Goal: Task Accomplishment & Management: Use online tool/utility

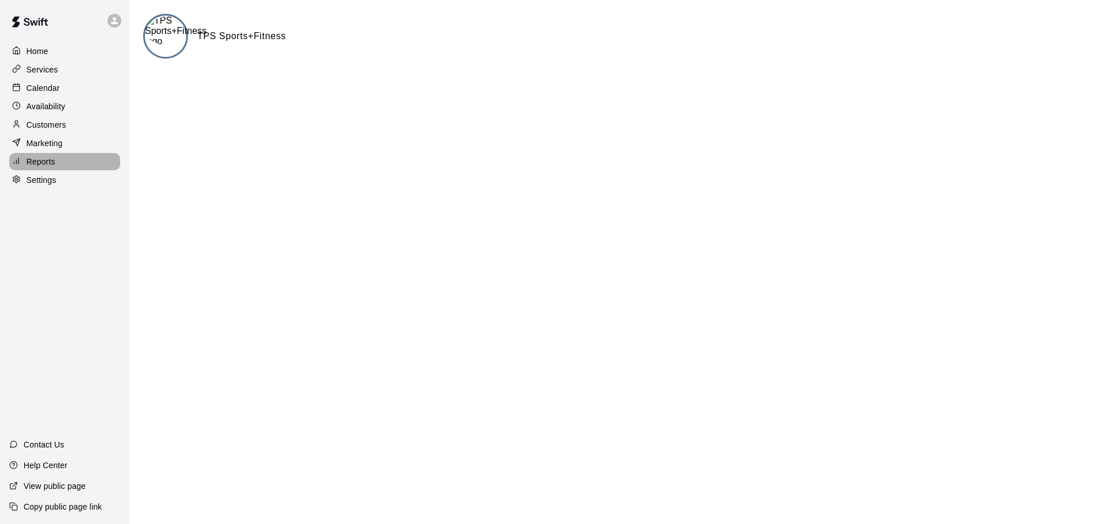
click at [34, 163] on p "Reports" at bounding box center [40, 161] width 29 height 11
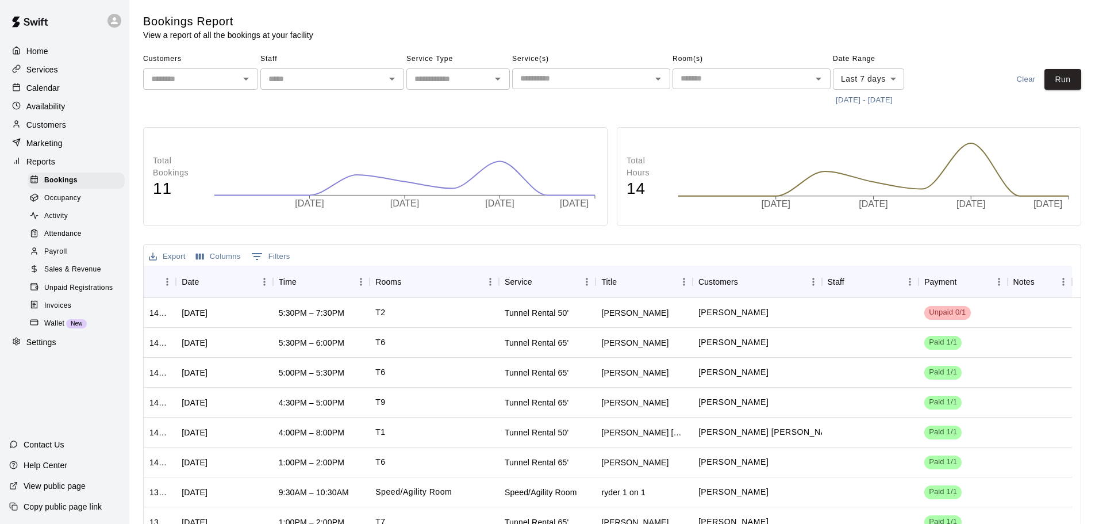
click at [58, 275] on span "Sales & Revenue" at bounding box center [72, 269] width 57 height 11
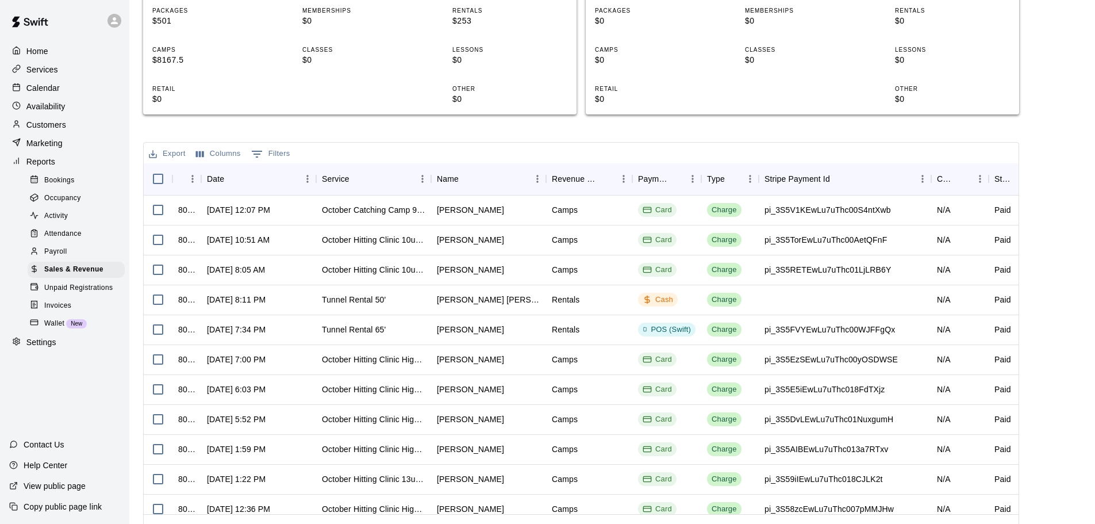
scroll to position [243, 0]
click at [476, 241] on div "[PERSON_NAME]" at bounding box center [470, 238] width 67 height 11
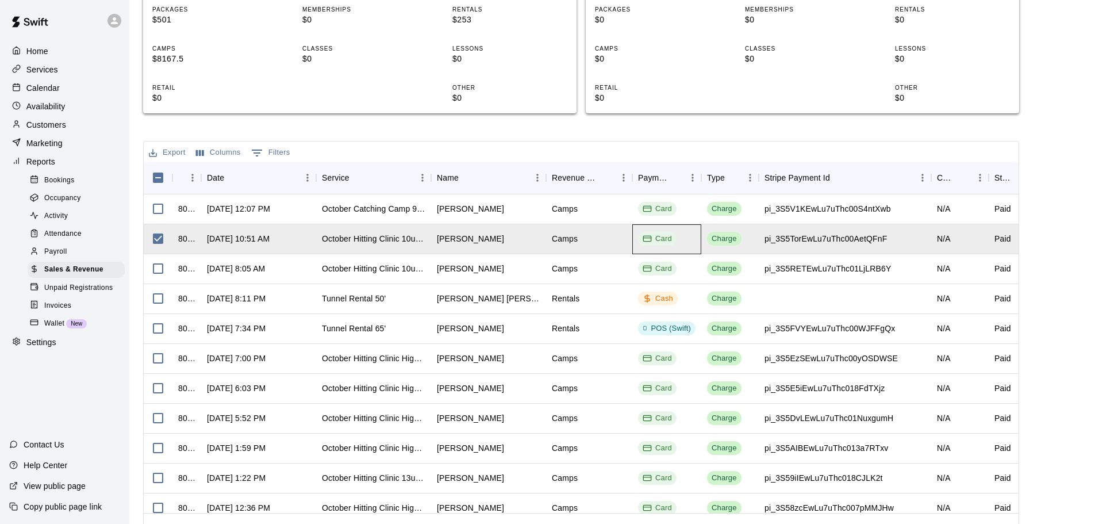
click at [652, 240] on div "Card" at bounding box center [657, 238] width 29 height 11
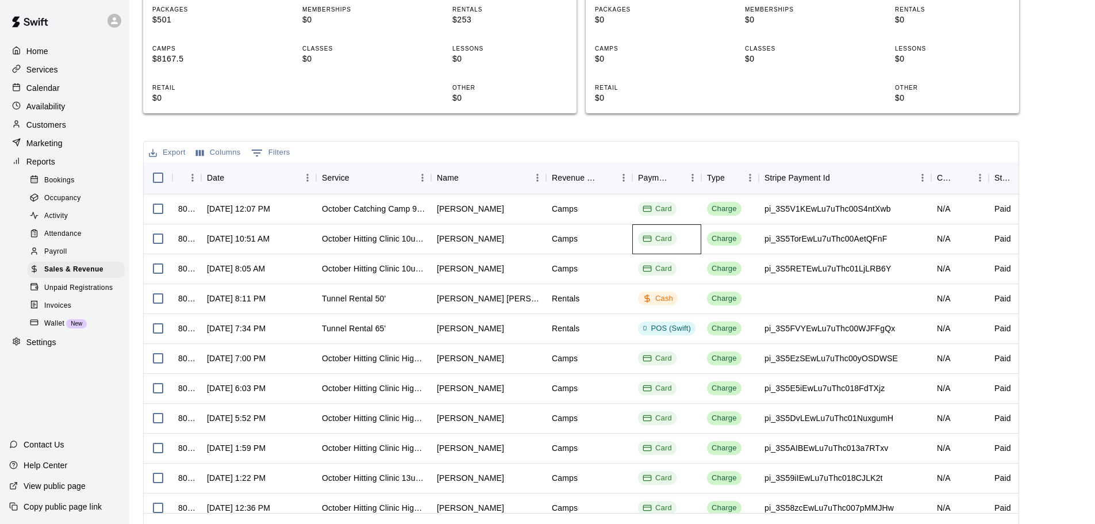
click at [652, 240] on div "Card" at bounding box center [657, 238] width 29 height 11
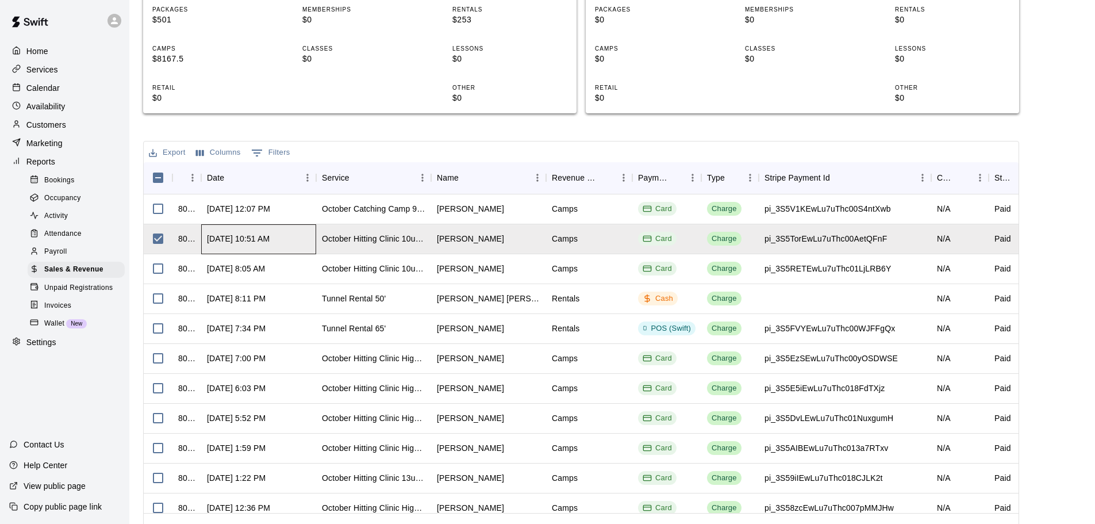
click at [294, 238] on div "[DATE] 10:51 AM" at bounding box center [258, 239] width 115 height 30
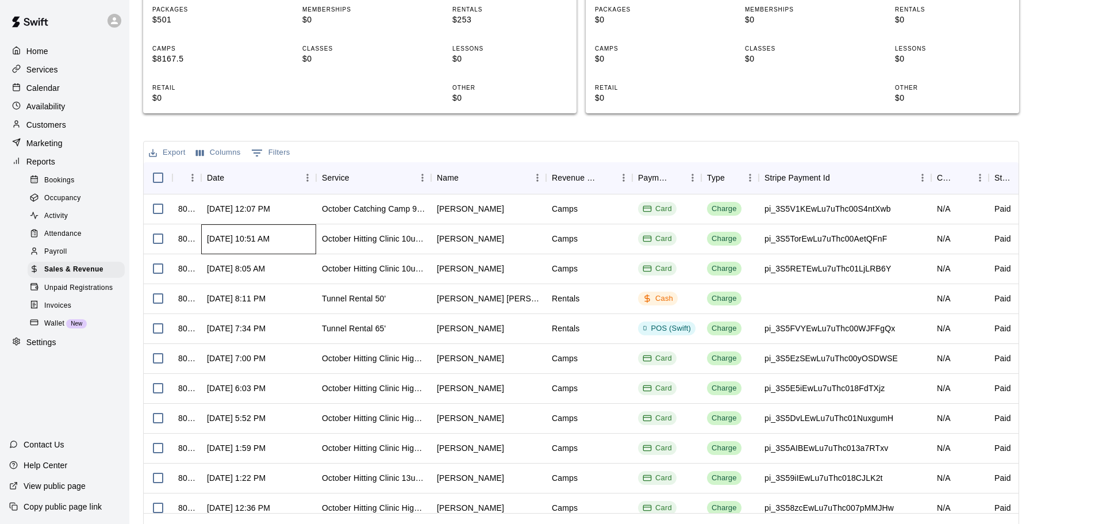
click at [294, 238] on div "[DATE] 10:51 AM" at bounding box center [258, 239] width 115 height 30
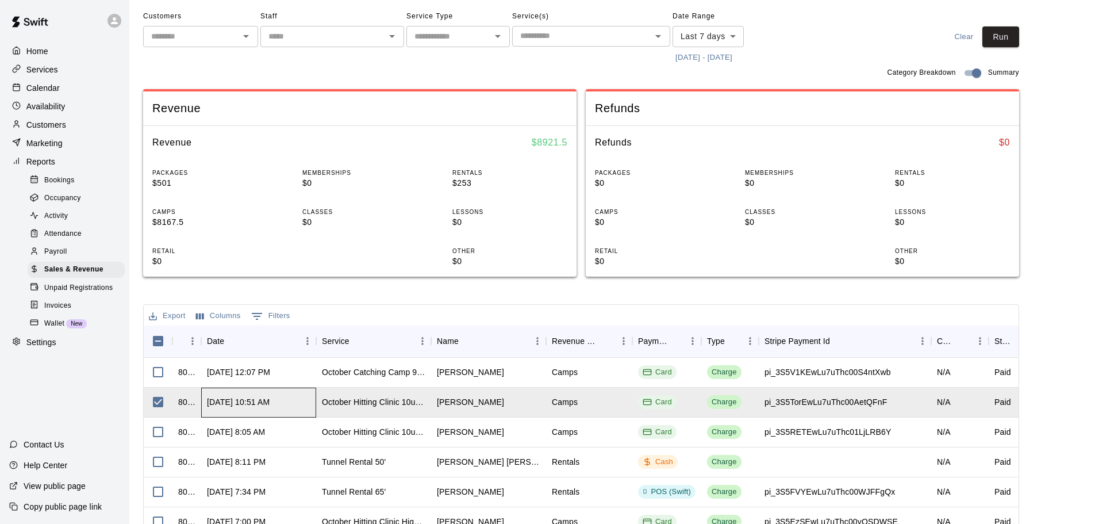
scroll to position [78, 0]
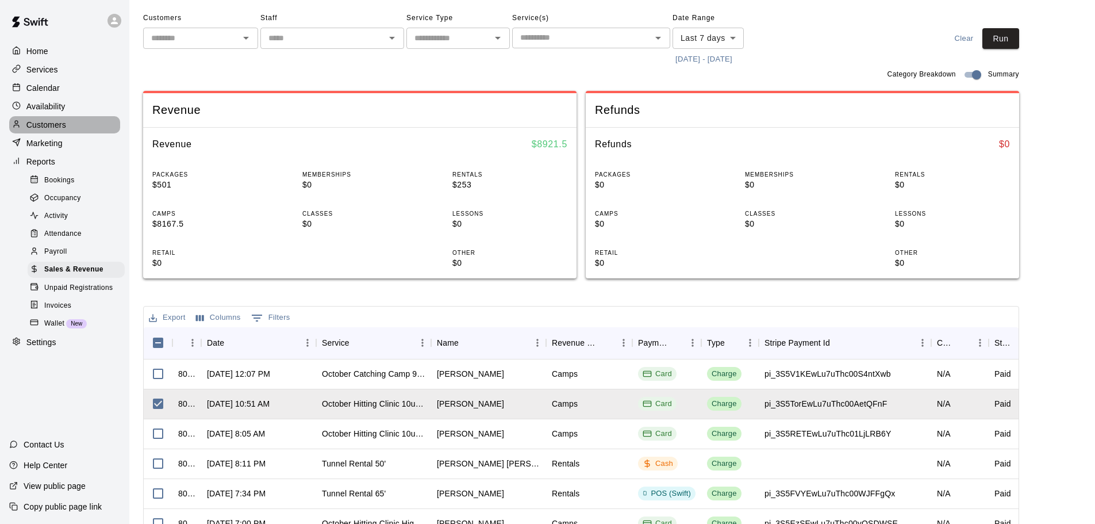
click at [51, 129] on p "Customers" at bounding box center [46, 124] width 40 height 11
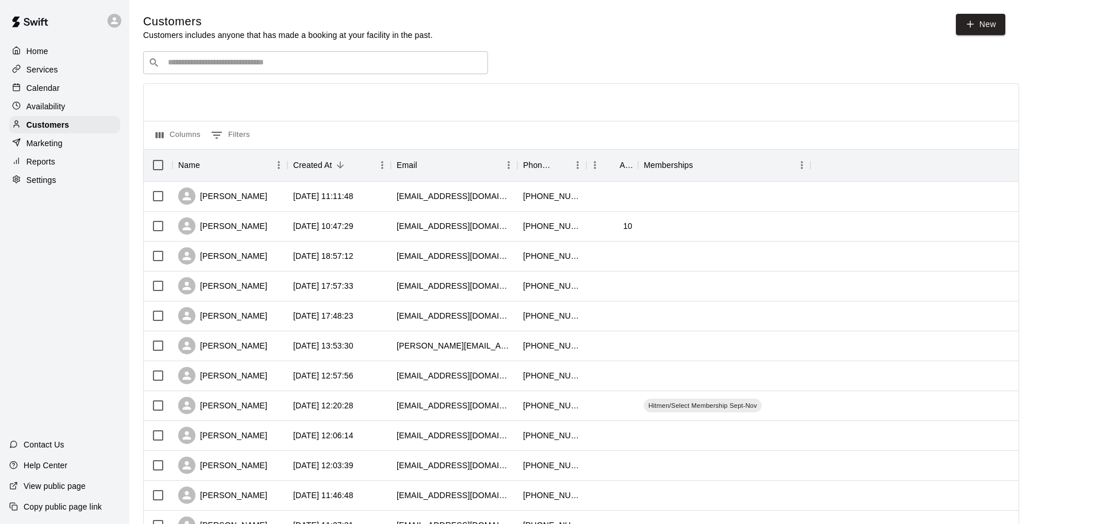
click at [276, 64] on input "Search customers by name or email" at bounding box center [323, 62] width 318 height 11
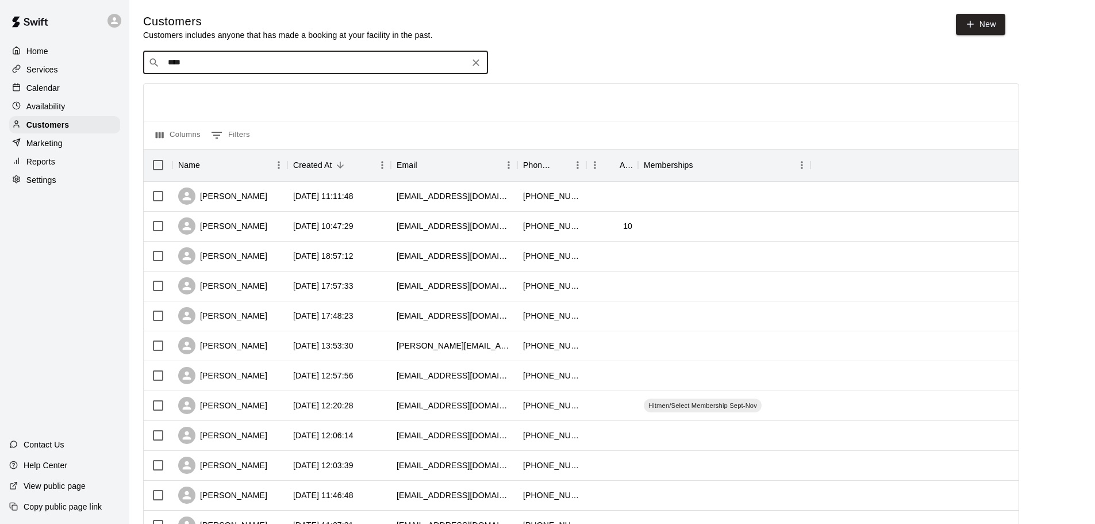
type input "*****"
click at [227, 91] on div "[PERSON_NAME]" at bounding box center [237, 88] width 124 height 12
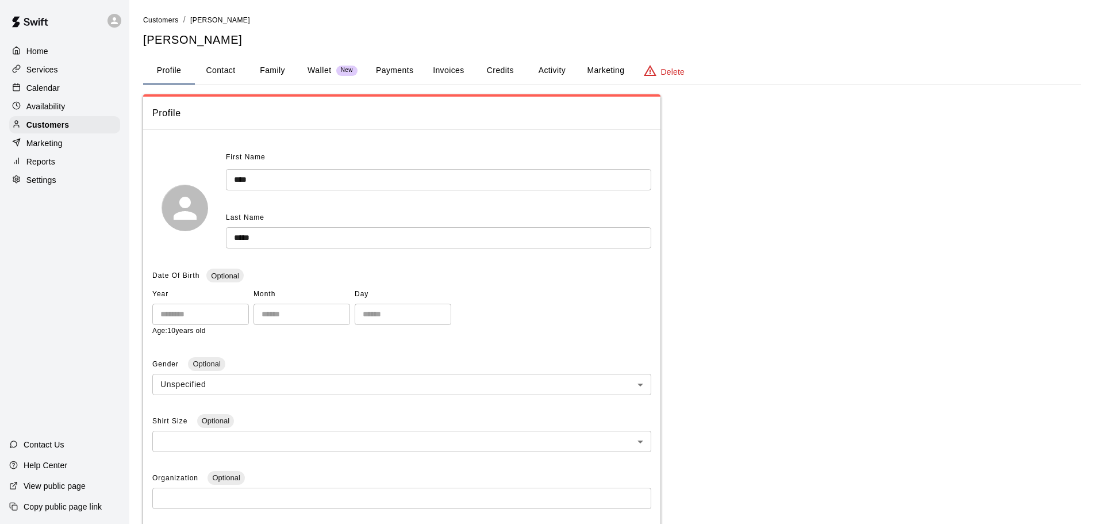
click at [398, 64] on button "Payments" at bounding box center [395, 71] width 56 height 28
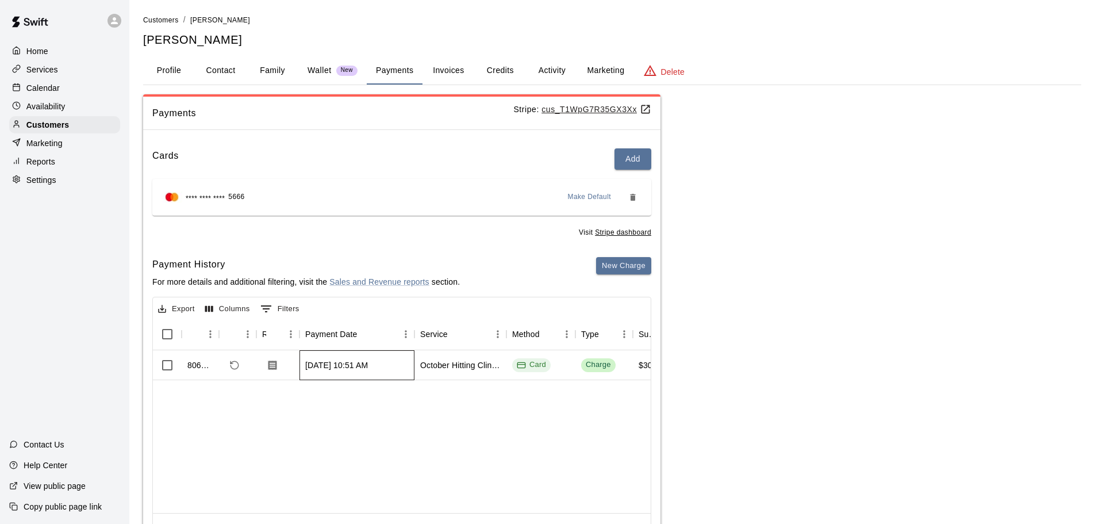
click at [360, 369] on div "[DATE] 10:51 AM" at bounding box center [336, 364] width 63 height 11
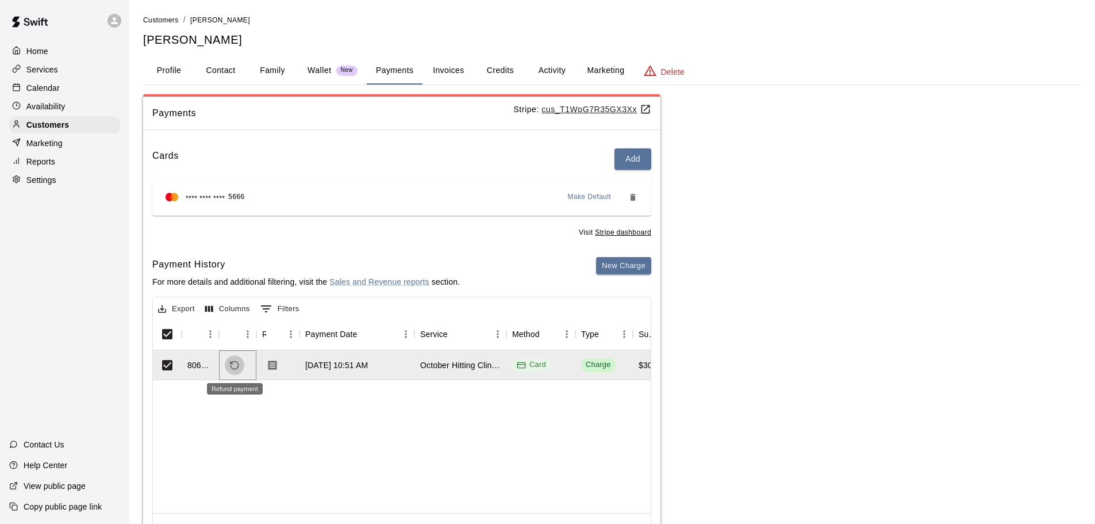
click at [233, 363] on icon "Refund payment" at bounding box center [232, 362] width 2 height 2
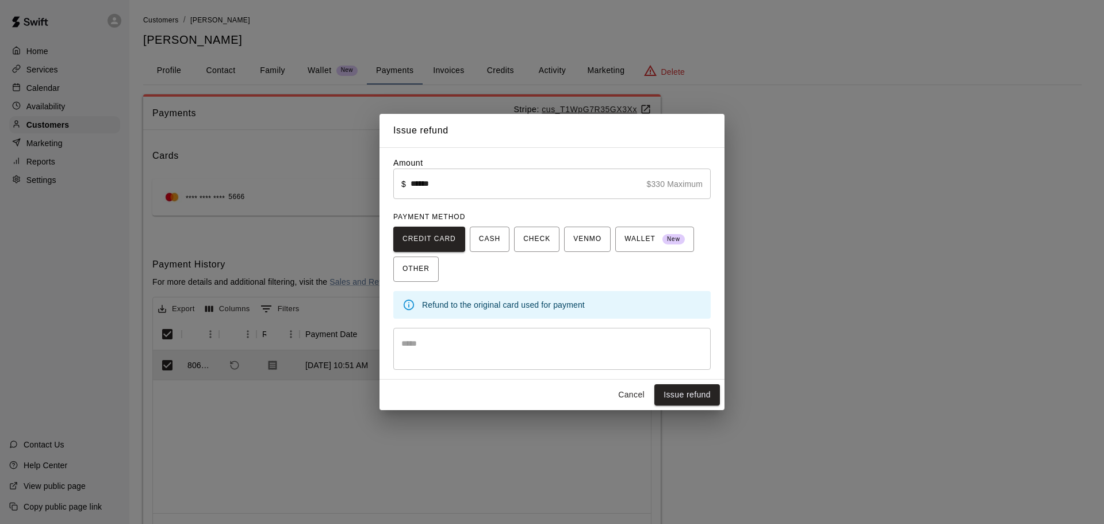
click at [523, 187] on input "******" at bounding box center [526, 183] width 232 height 30
type input "*****"
click at [693, 396] on button "Issue refund" at bounding box center [687, 394] width 66 height 21
